Goal: Find contact information: Find contact information

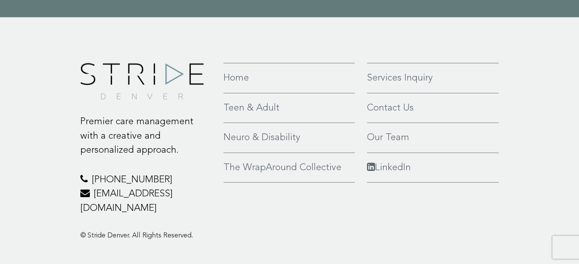
scroll to position [1850, 0]
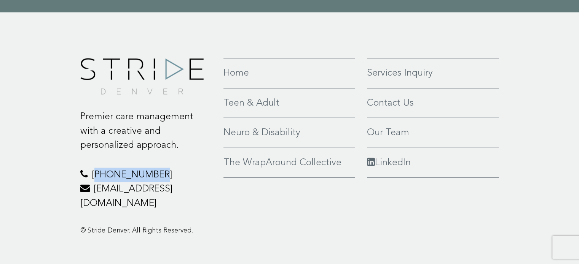
drag, startPoint x: 159, startPoint y: 164, endPoint x: 94, endPoint y: 164, distance: 65.1
click at [94, 168] on p "[PHONE_NUMBER] [EMAIL_ADDRESS][DOMAIN_NAME]" at bounding box center [146, 189] width 132 height 43
copy p "[PHONE_NUMBER]"
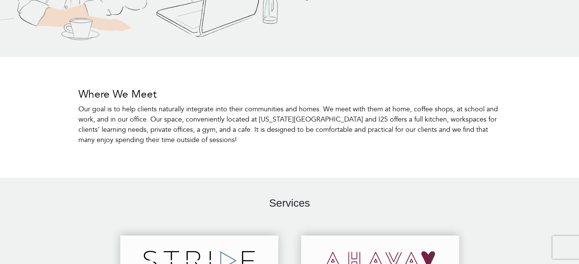
scroll to position [0, 0]
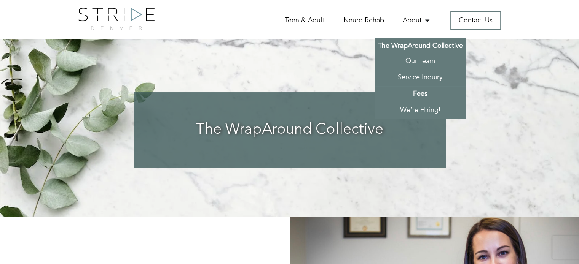
click at [422, 88] on link "Fees" at bounding box center [419, 94] width 91 height 16
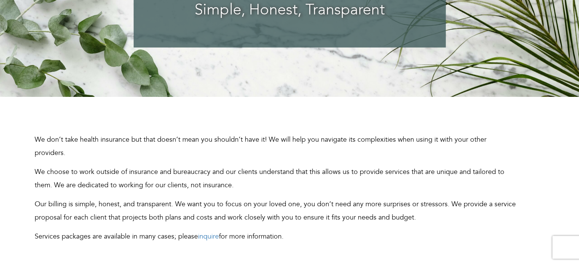
scroll to position [253, 0]
